Goal: Answer question/provide support

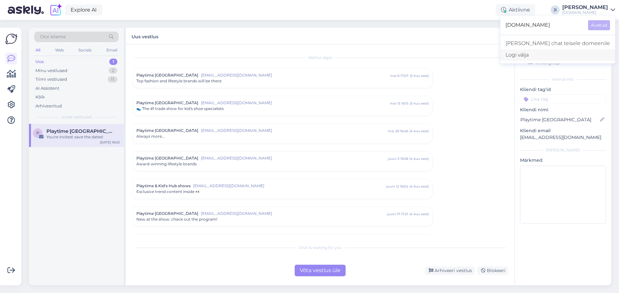
scroll to position [101, 0]
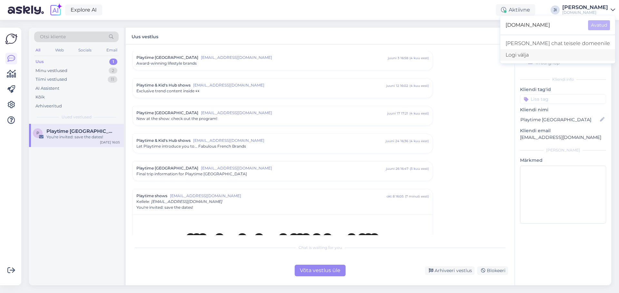
click at [565, 58] on div "Logi välja" at bounding box center [557, 55] width 115 height 12
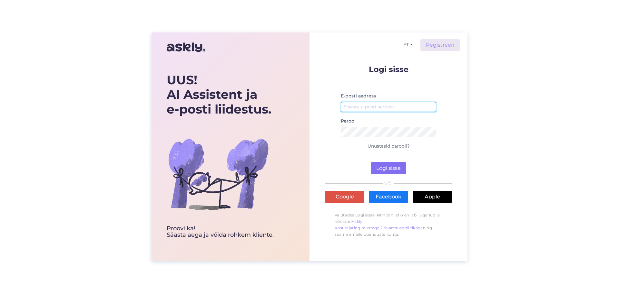
type input "[EMAIL_ADDRESS][DOMAIN_NAME]"
click at [385, 171] on button "Logi sisse" at bounding box center [387, 168] width 35 height 12
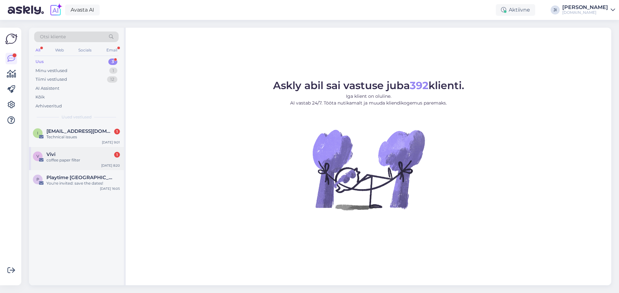
click at [62, 157] on div "Vivi 1" at bounding box center [82, 155] width 73 height 6
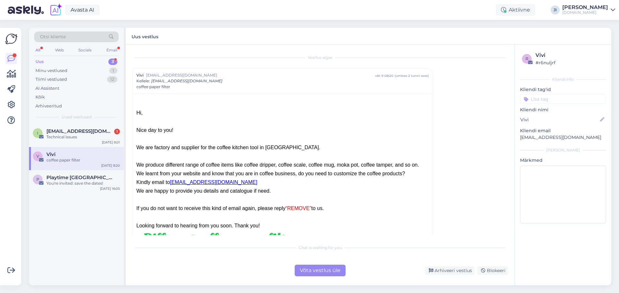
click at [325, 272] on div "Võta vestlus üle" at bounding box center [319, 271] width 51 height 12
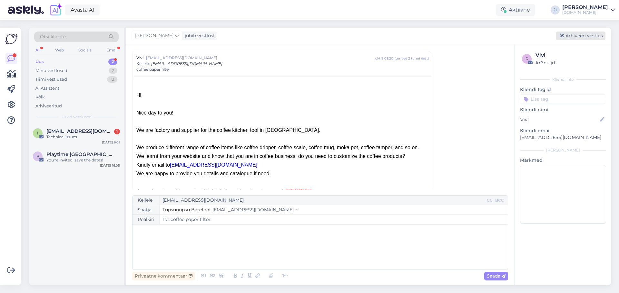
click at [587, 36] on div "Arhiveeri vestlus" at bounding box center [580, 36] width 50 height 9
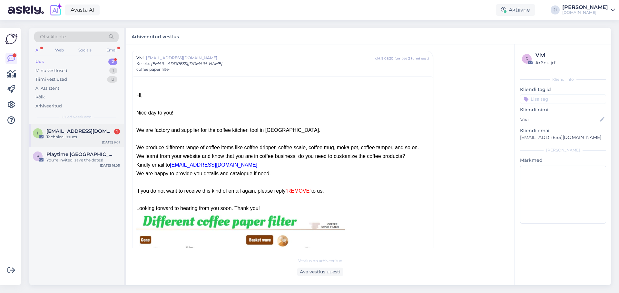
click at [95, 138] on div "Technical issues" at bounding box center [82, 137] width 73 height 6
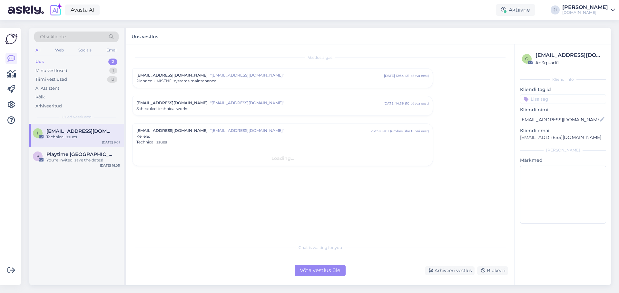
scroll to position [0, 0]
